Goal: Task Accomplishment & Management: Manage account settings

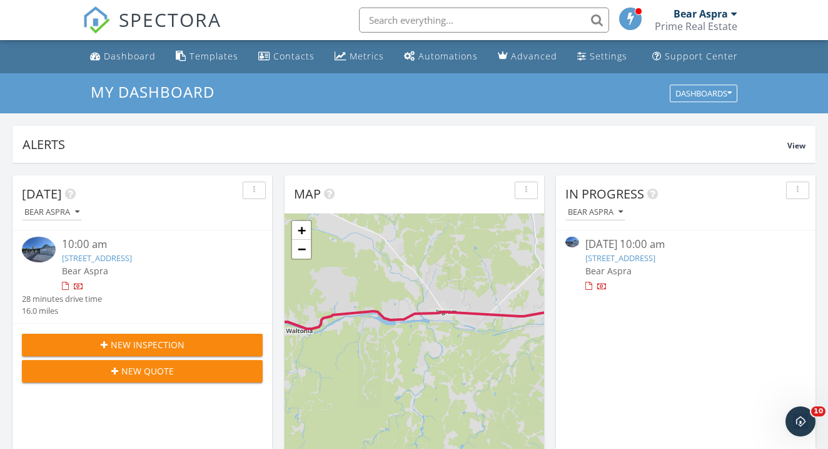
click at [181, 339] on span "New Inspection" at bounding box center [148, 344] width 74 height 13
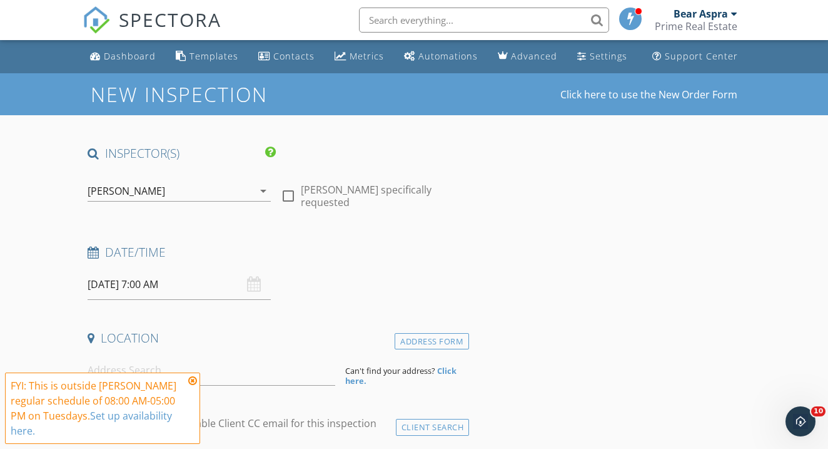
click at [263, 191] on icon "arrow_drop_down" at bounding box center [263, 190] width 15 height 15
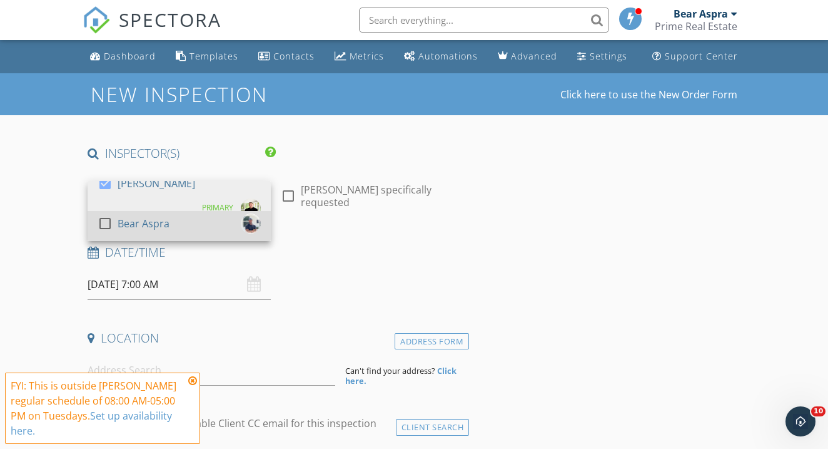
click at [123, 226] on div "Bear Aspra" at bounding box center [144, 223] width 52 height 20
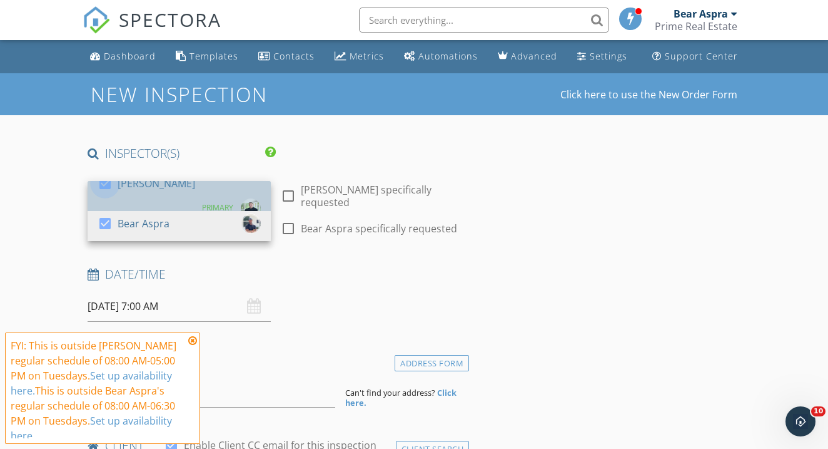
click at [101, 194] on div at bounding box center [104, 183] width 21 height 21
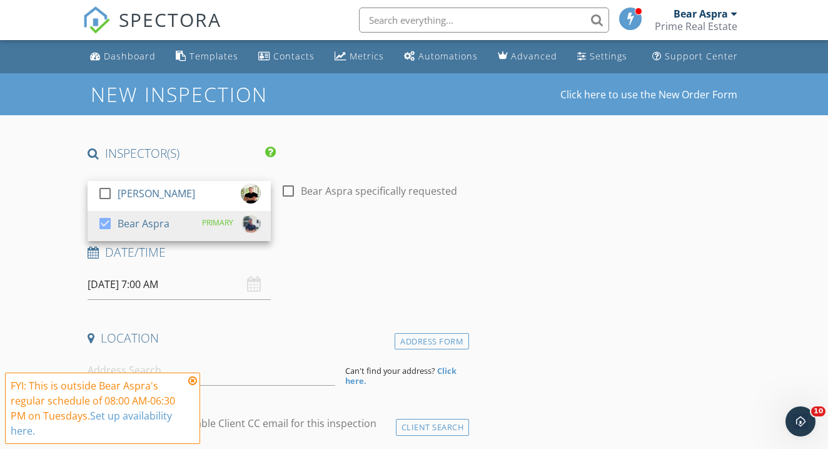
click at [126, 278] on input "09/30/2025 7:00 AM" at bounding box center [179, 284] width 183 height 31
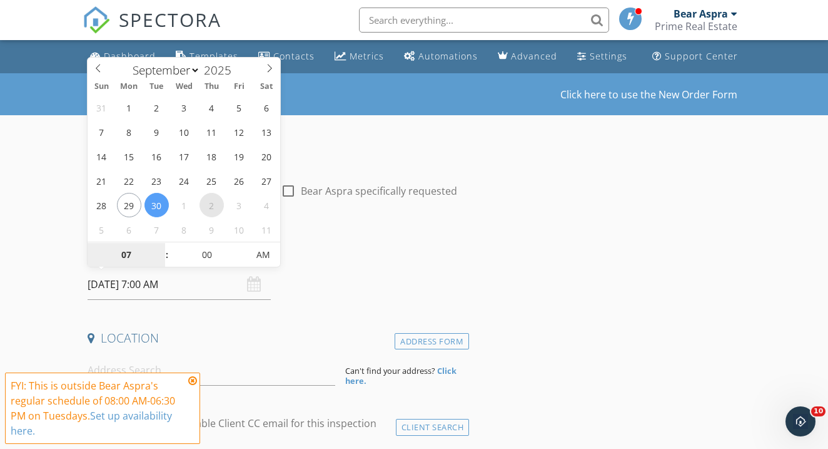
select select "9"
type input "10/02/2025 7:00 AM"
click at [192, 380] on icon at bounding box center [192, 380] width 9 height 10
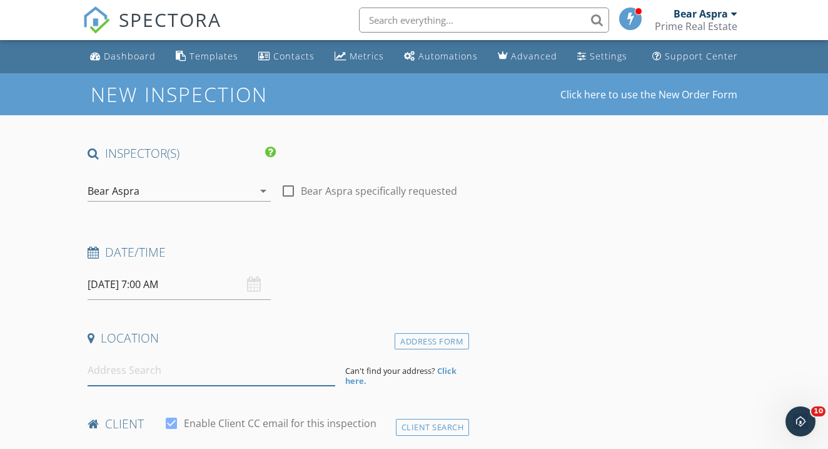
click at [192, 380] on input at bounding box center [212, 370] width 248 height 31
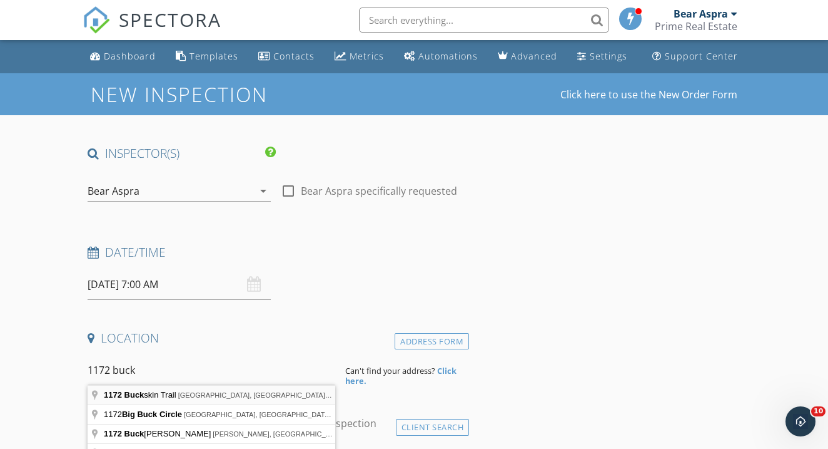
type input "1172 Buckskin Trail, Bandera, TX, USA"
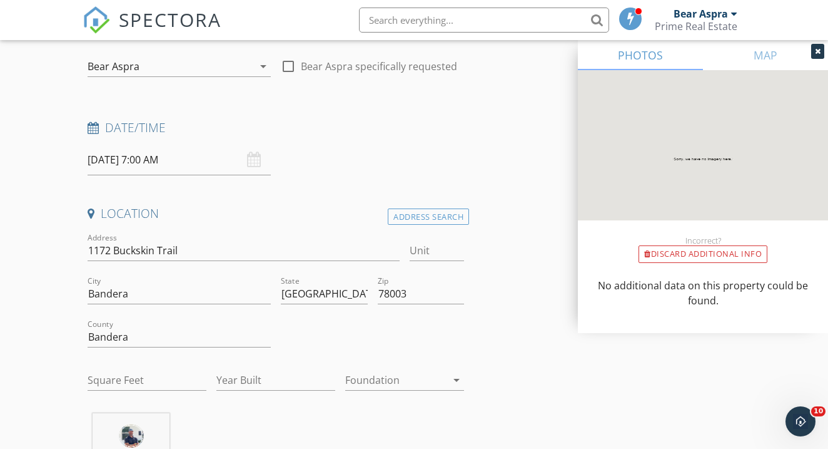
scroll to position [131, 0]
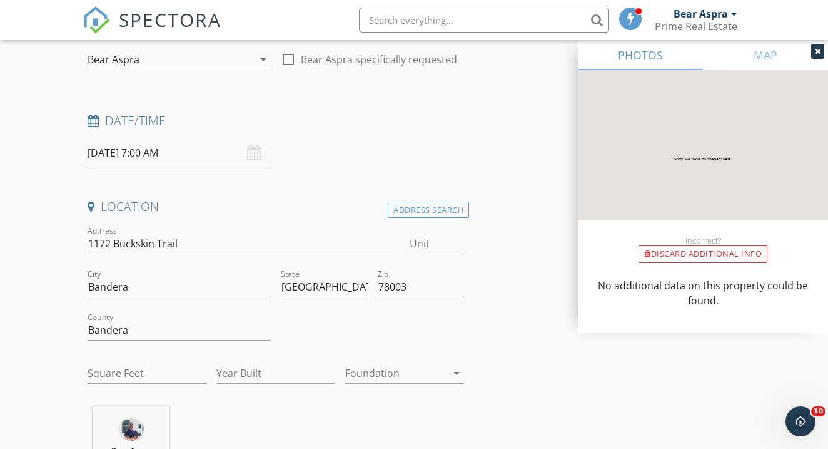
click at [813, 51] on div at bounding box center [817, 51] width 13 height 15
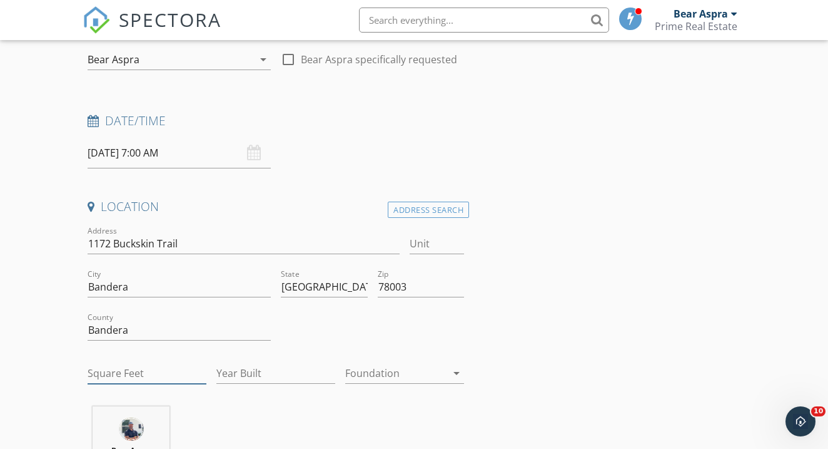
click at [118, 378] on input "Square Feet" at bounding box center [147, 373] width 119 height 21
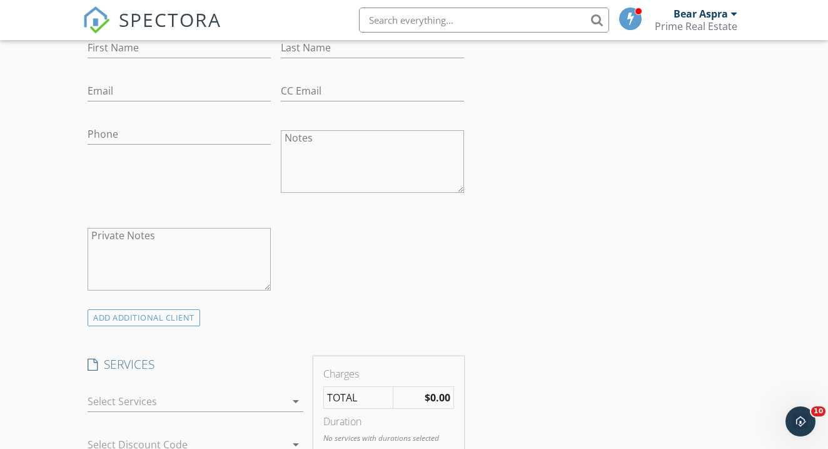
type input "-28"
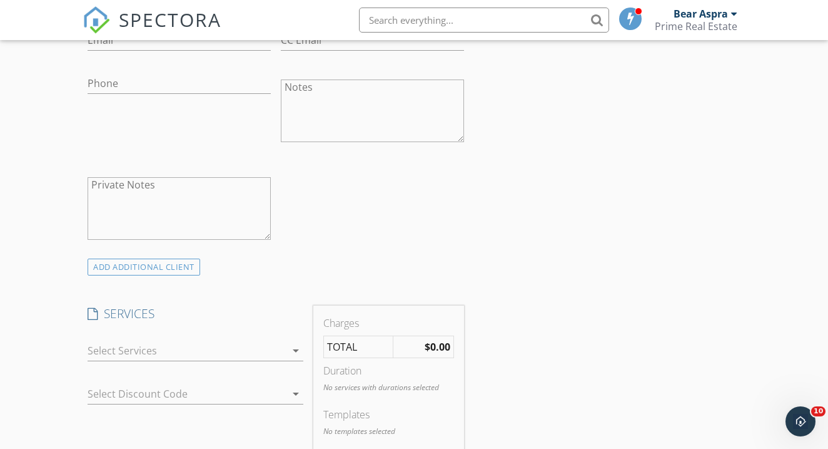
scroll to position [764, 0]
click at [294, 347] on icon "arrow_drop_down" at bounding box center [295, 347] width 15 height 15
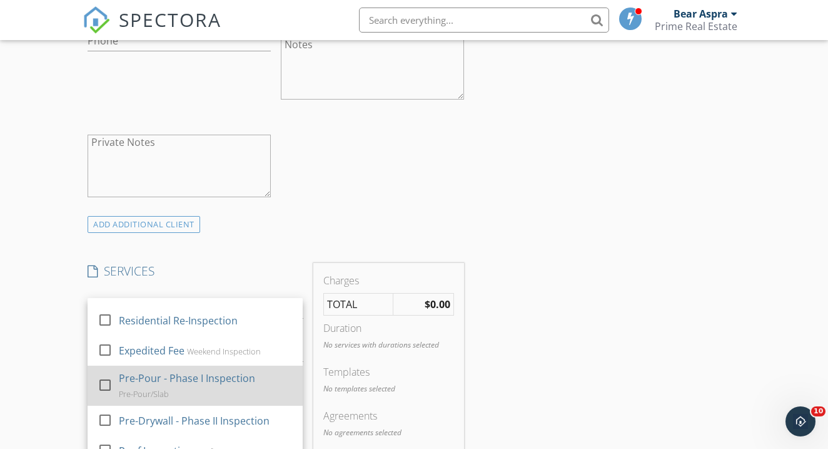
scroll to position [804, 0]
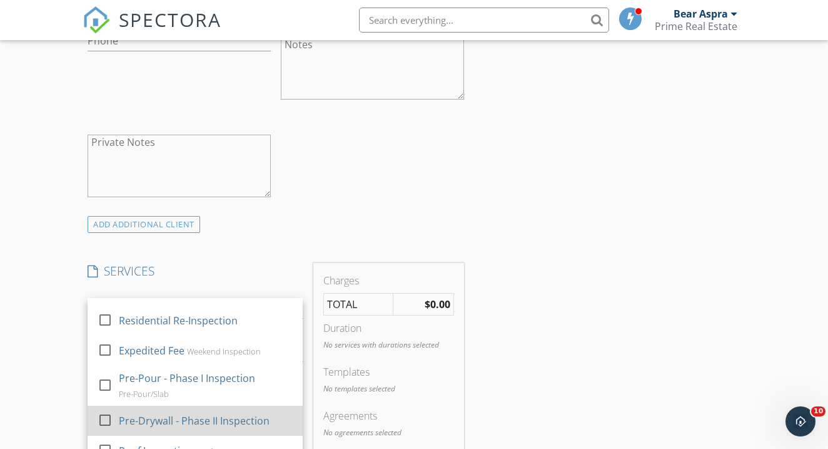
click at [190, 413] on div "Pre-Drywall - Phase II Inspection" at bounding box center [194, 420] width 151 height 15
checkbox input "false"
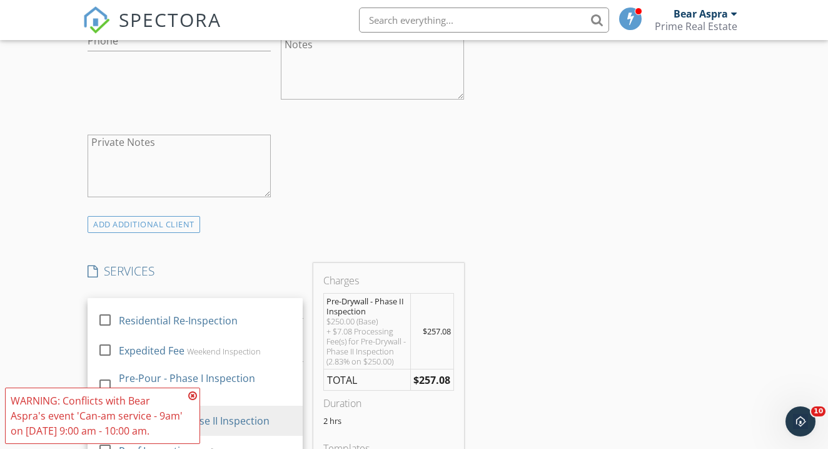
click at [191, 397] on icon at bounding box center [192, 395] width 9 height 10
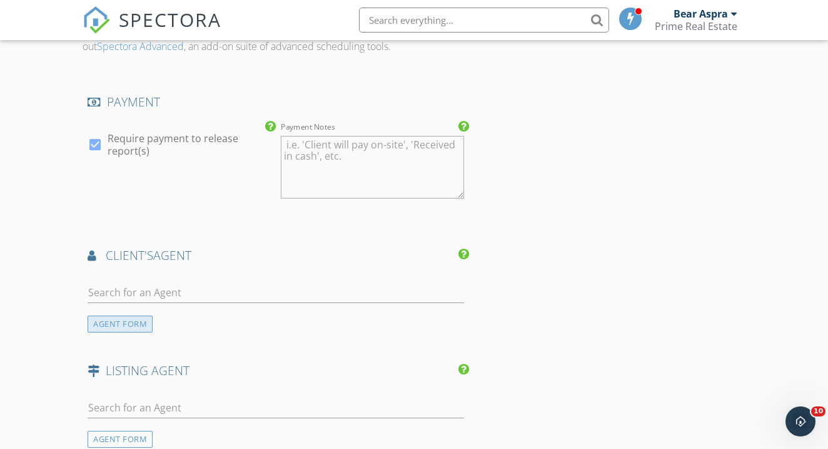
scroll to position [1402, 0]
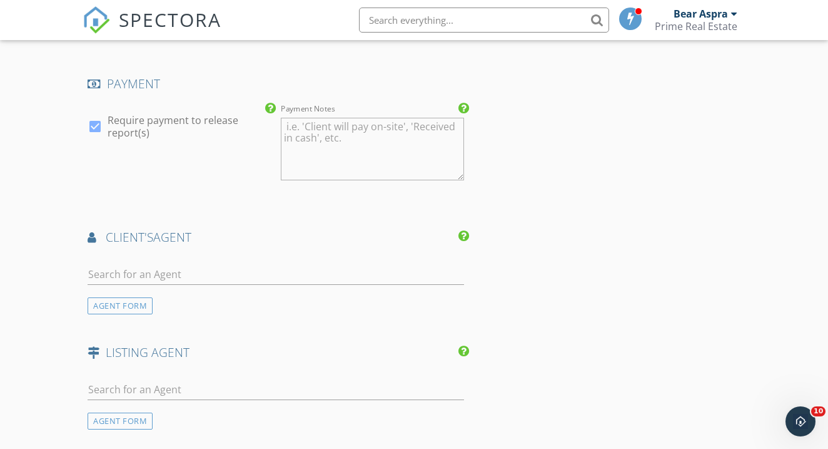
click at [345, 162] on textarea "Payment Notes" at bounding box center [372, 149] width 183 height 63
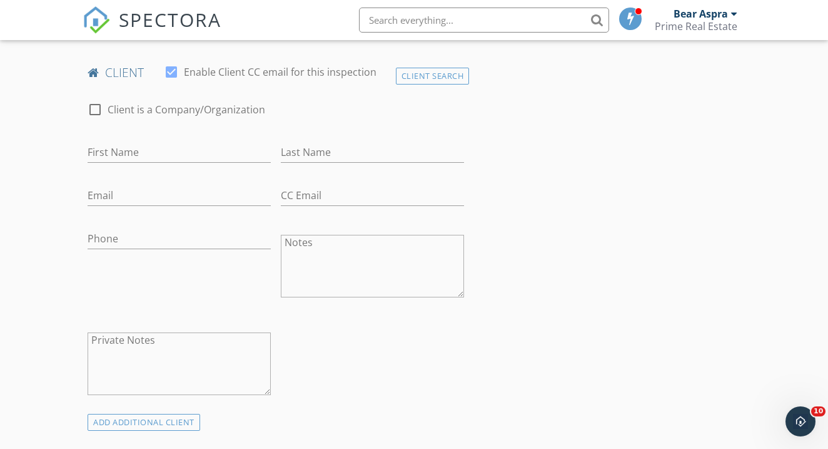
scroll to position [602, 0]
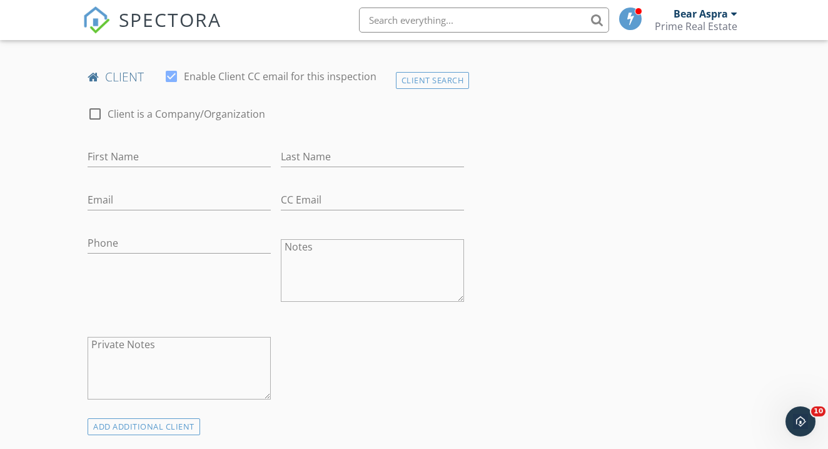
type textarea "gate code #5492"
type input "tib"
click at [417, 73] on div "Client Search" at bounding box center [433, 80] width 74 height 17
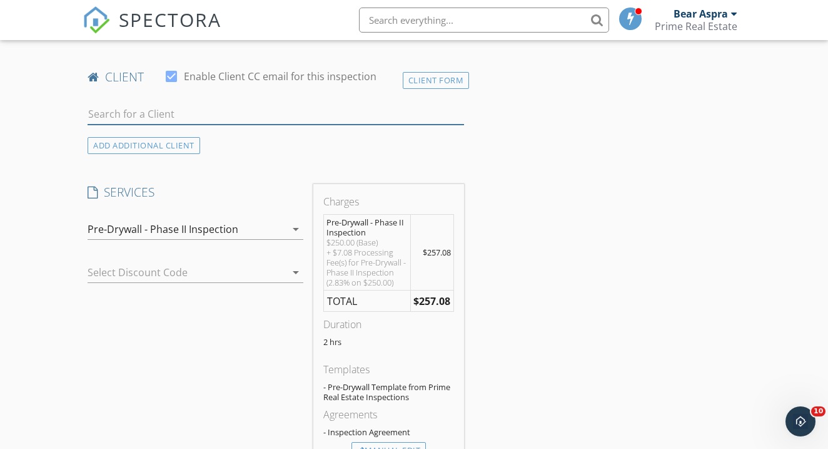
click at [118, 108] on input "text" at bounding box center [276, 114] width 377 height 21
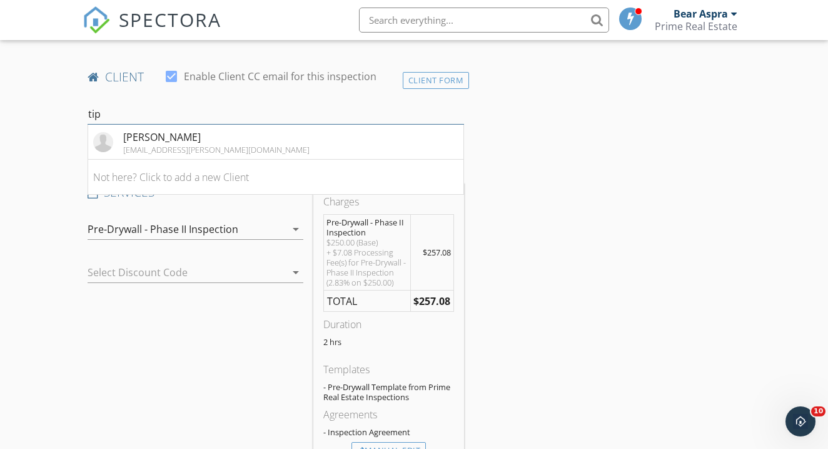
type input "tip"
drag, startPoint x: 118, startPoint y: 108, endPoint x: 158, endPoint y: 138, distance: 49.9
click at [158, 138] on div "[PERSON_NAME]" at bounding box center [216, 136] width 186 height 15
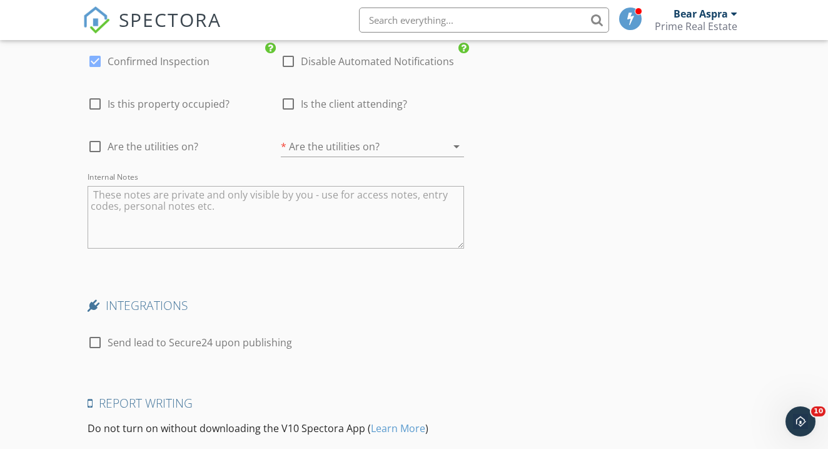
scroll to position [1855, 0]
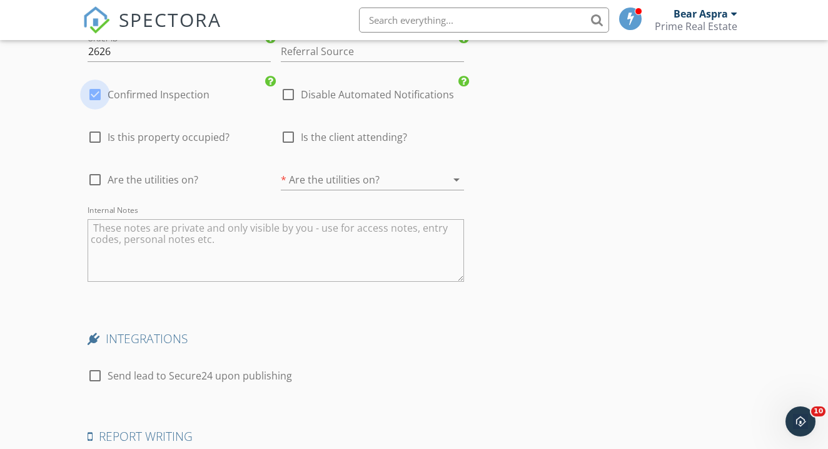
click at [93, 89] on div at bounding box center [94, 94] width 21 height 21
checkbox input "false"
checkbox input "true"
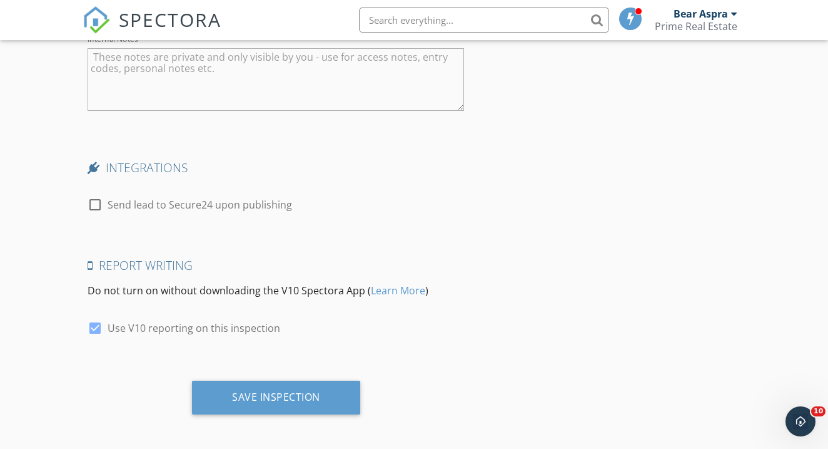
scroll to position [2025, 0]
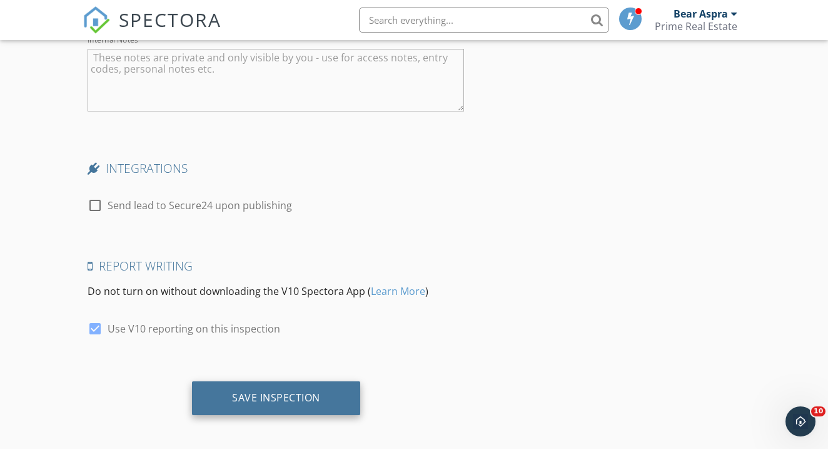
click at [261, 397] on div "Save Inspection" at bounding box center [276, 397] width 88 height 13
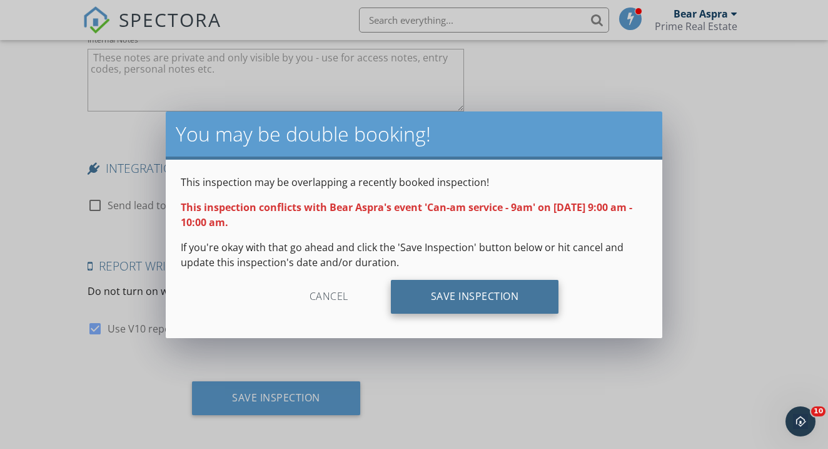
click at [508, 305] on div "Save Inspection" at bounding box center [475, 297] width 168 height 34
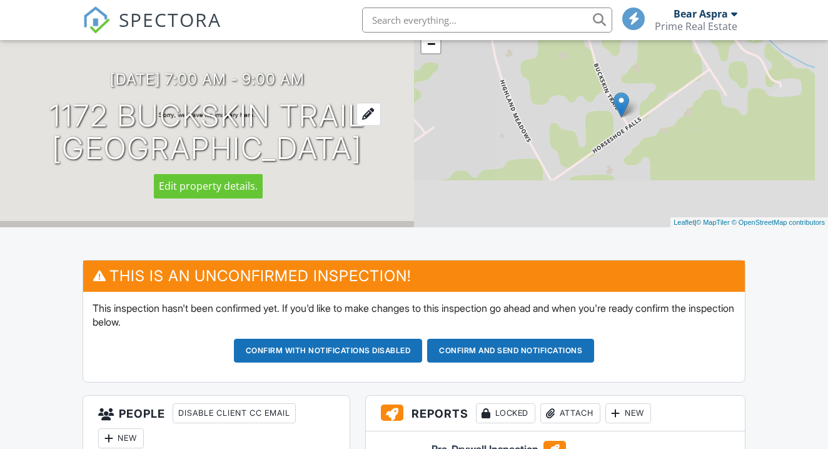
scroll to position [107, 0]
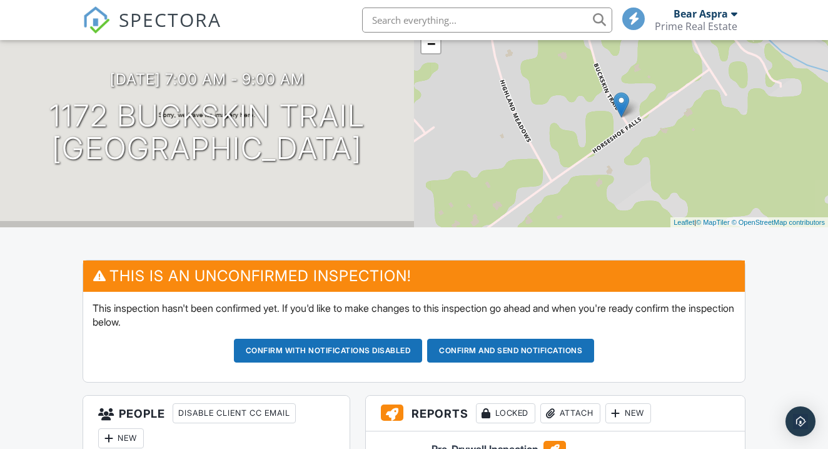
click at [161, 18] on span "SPECTORA" at bounding box center [170, 19] width 103 height 26
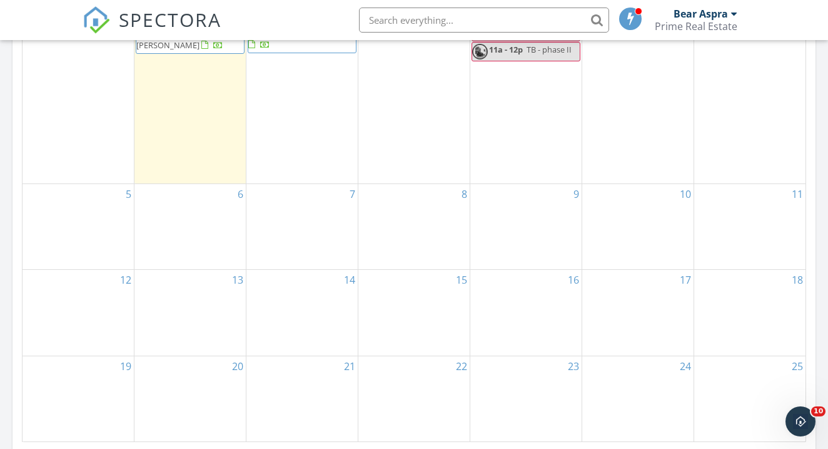
scroll to position [532, 0]
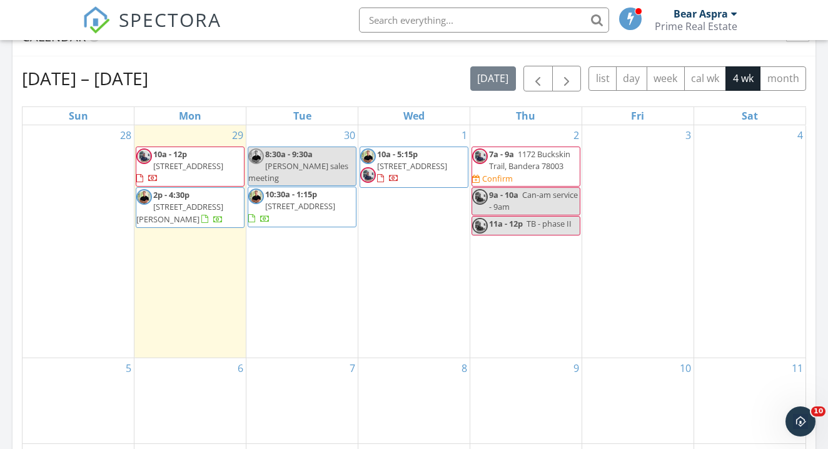
click at [540, 230] on span "11a - 12p TB - phase II" at bounding box center [521, 226] width 99 height 16
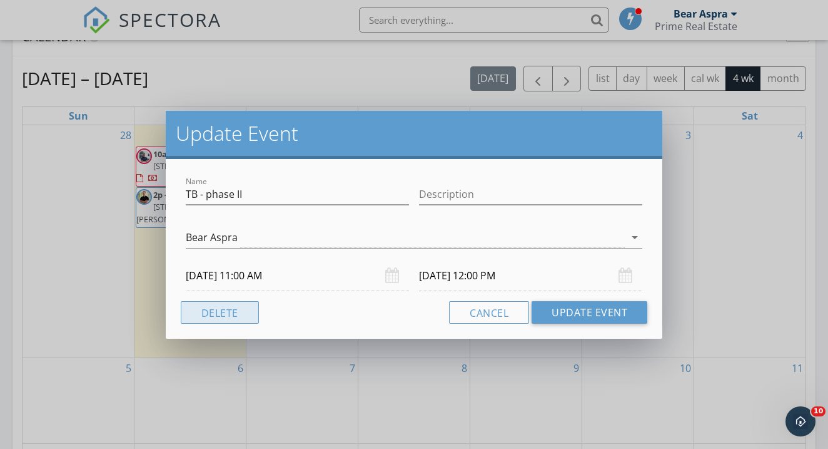
click at [205, 318] on button "Delete" at bounding box center [220, 312] width 78 height 23
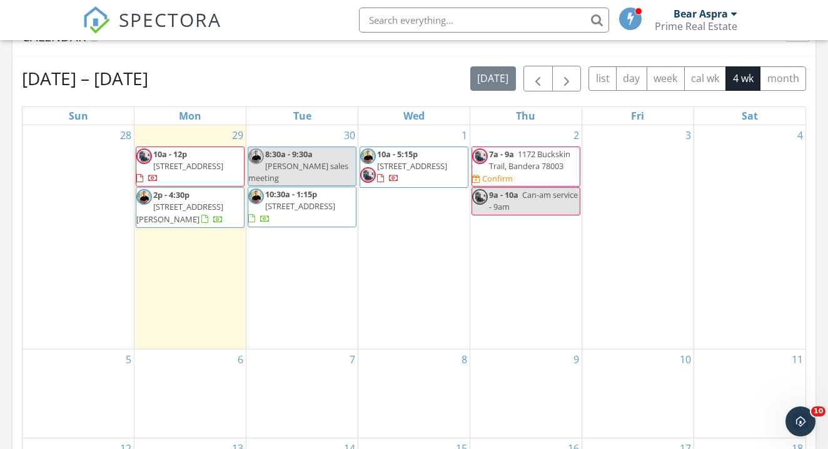
click at [527, 169] on span "1172 Buckskin Trail, Bandera 78003" at bounding box center [529, 159] width 81 height 23
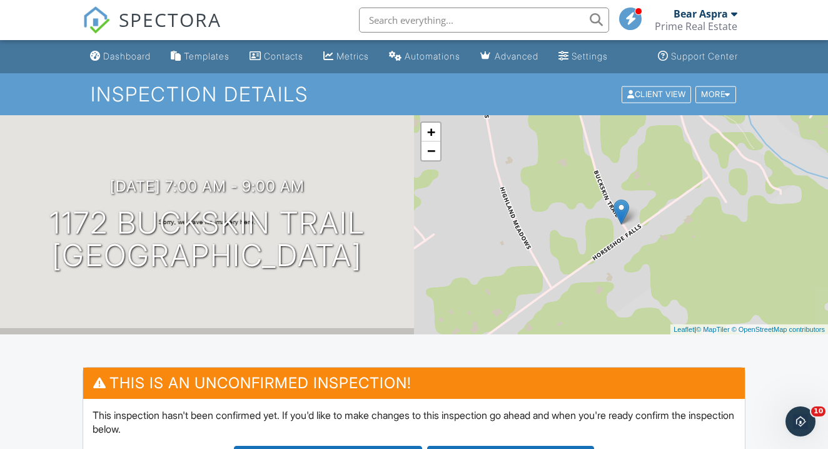
click at [372, 222] on div "10/02/2025 7:00 am - 9:00 am 1172 Buckskin Trail Bandera, TX 78003" at bounding box center [207, 225] width 414 height 94
click at [363, 223] on div "10/02/2025 7:00 am - 9:00 am 1172 Buckskin Trail Bandera, TX 78003" at bounding box center [207, 225] width 414 height 94
click at [362, 220] on div at bounding box center [369, 221] width 24 height 23
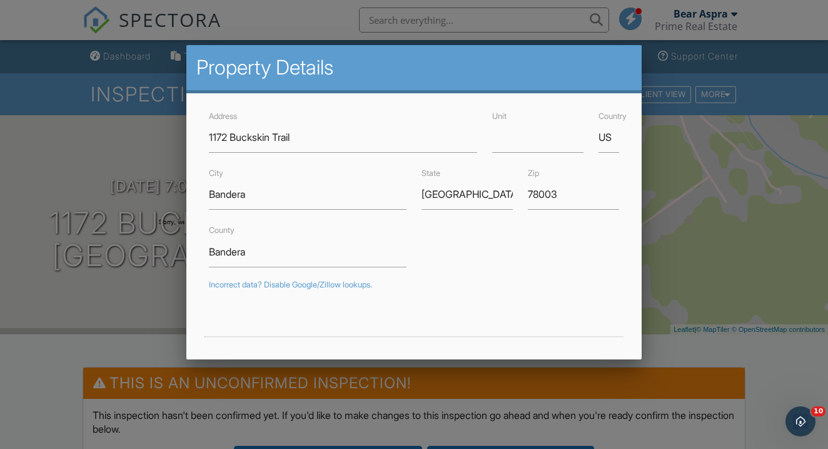
click at [69, 118] on div at bounding box center [414, 217] width 828 height 560
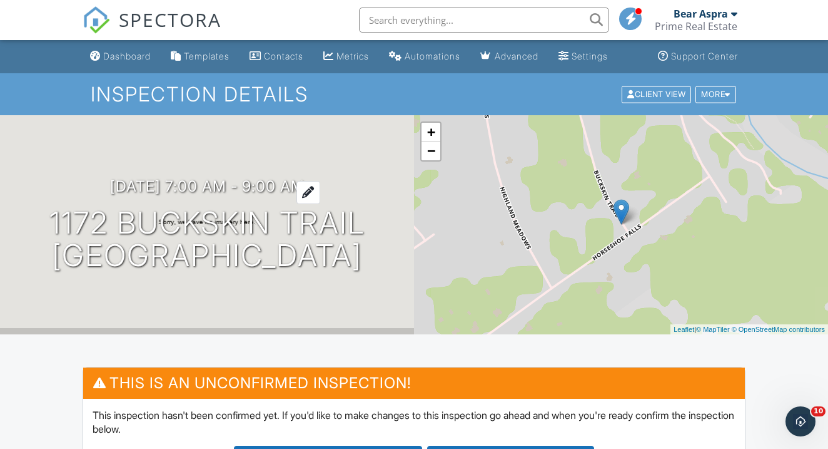
click at [127, 180] on h3 "10/02/2025 7:00 am - 9:00 am" at bounding box center [207, 186] width 195 height 17
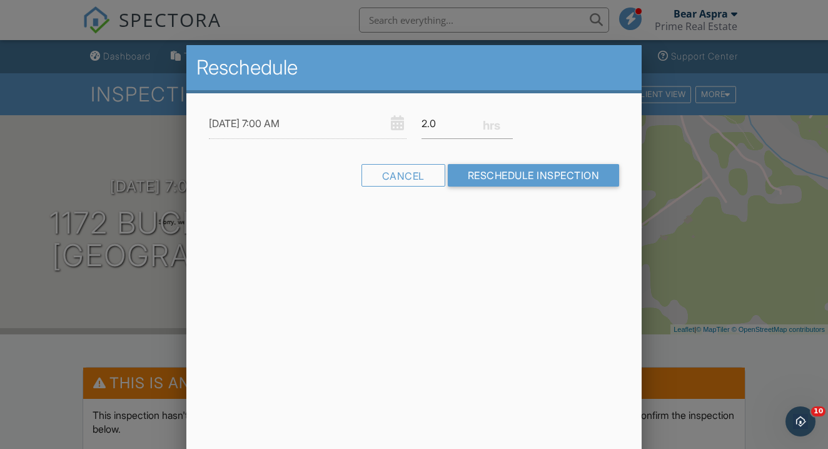
click at [473, 245] on div "Reschedule 10/02/2025 7:00 AM 2.0 Warning: this date/time is in the past. Cance…" at bounding box center [413, 264] width 455 height 438
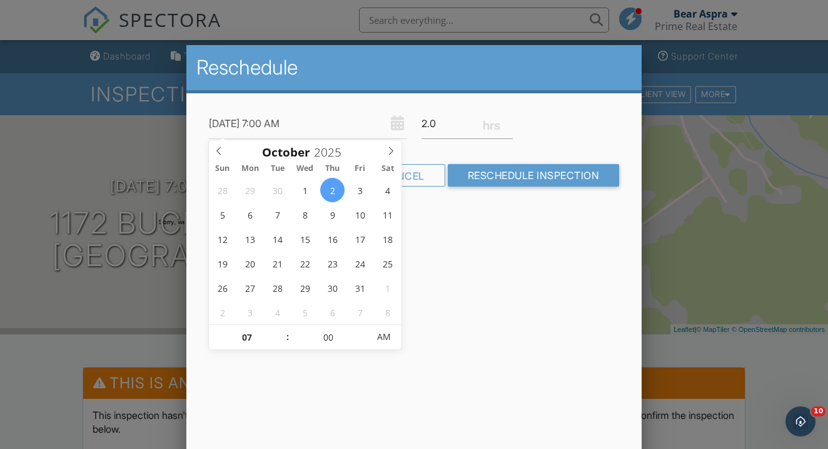
click at [283, 118] on input "10/02/2025 7:00 AM" at bounding box center [308, 123] width 198 height 31
type input "10/02/2025 8:00 AM"
type input "08"
click at [285, 327] on span at bounding box center [281, 331] width 9 height 13
type input "10/02/2025 9:00 AM"
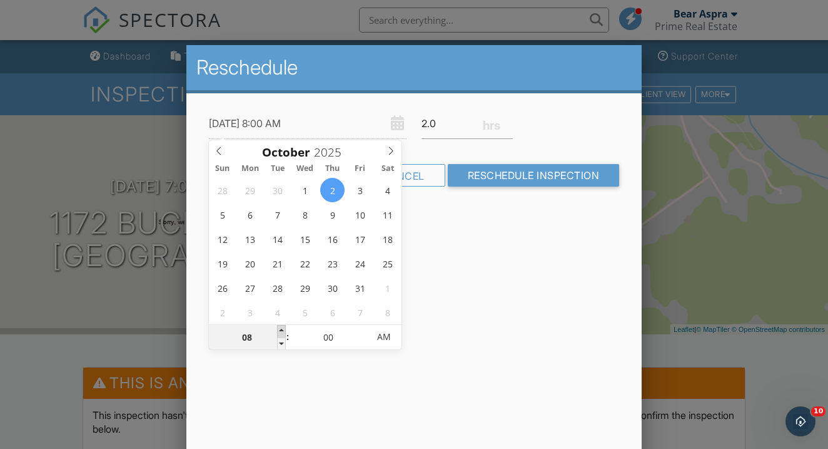
type input "09"
click at [285, 327] on span at bounding box center [281, 331] width 9 height 13
type input "10/02/2025 10:00 AM"
type input "10"
click at [285, 327] on span at bounding box center [281, 331] width 9 height 13
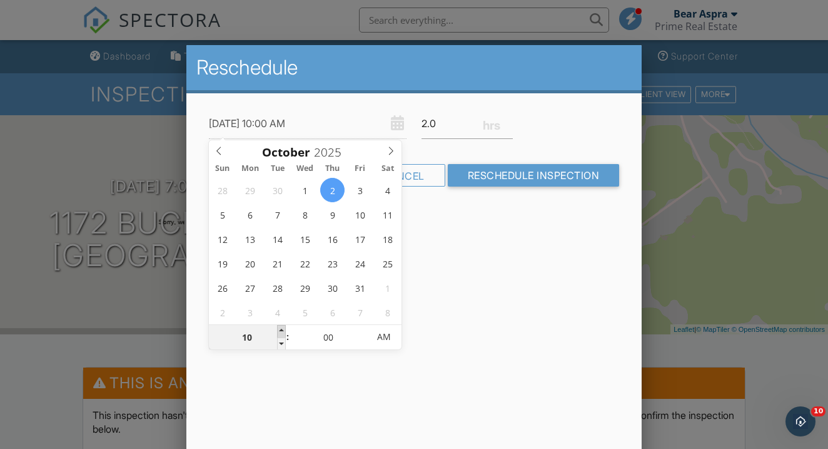
type input "[DATE] 11:00 AM"
type input "11"
click at [285, 327] on span at bounding box center [281, 331] width 9 height 13
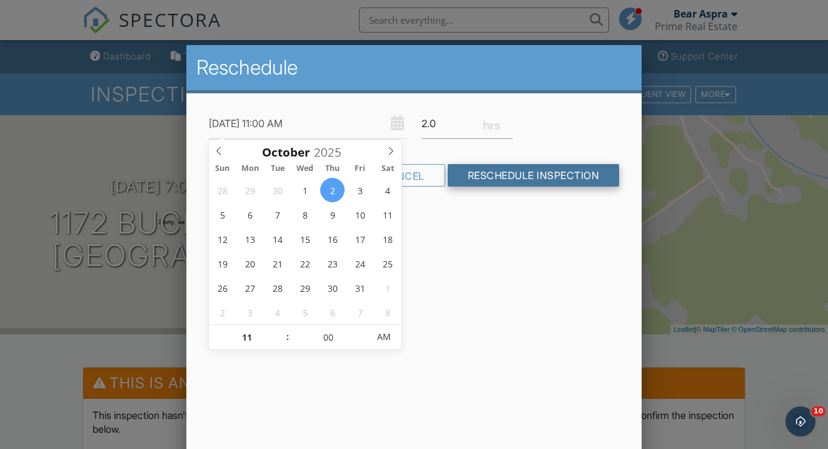
click at [535, 180] on input "Reschedule Inspection" at bounding box center [534, 175] width 172 height 23
